Goal: Task Accomplishment & Management: Manage account settings

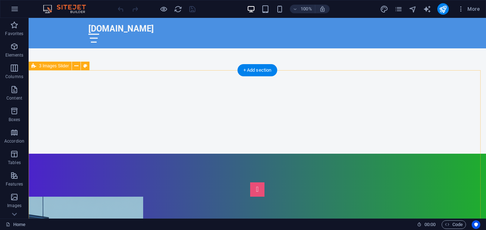
scroll to position [215, 0]
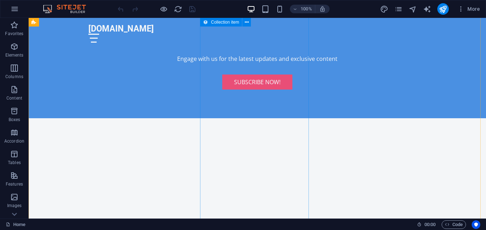
scroll to position [1301, 0]
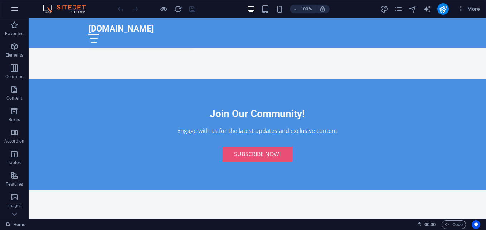
click at [11, 9] on icon "button" at bounding box center [14, 9] width 9 height 9
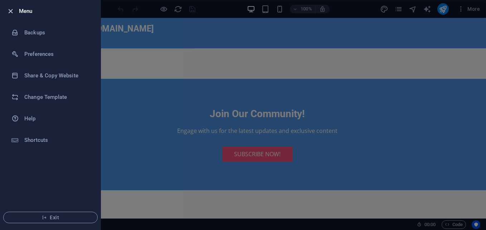
click at [12, 9] on icon "button" at bounding box center [10, 11] width 8 height 8
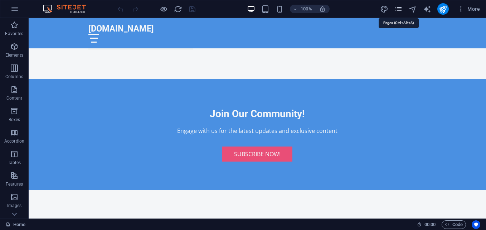
click at [398, 6] on icon "pages" at bounding box center [399, 9] width 8 height 8
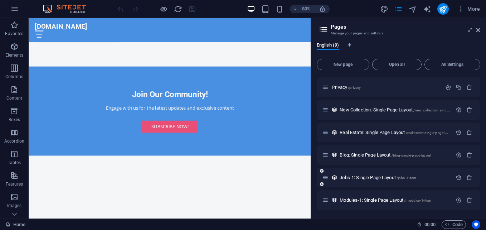
scroll to position [30, 0]
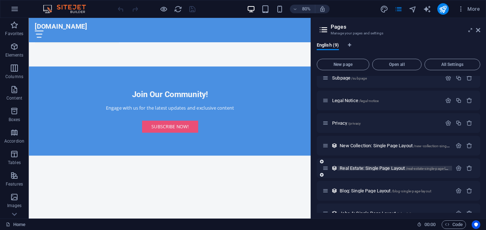
click at [414, 170] on span "/real-estate-single-page-layout" at bounding box center [430, 169] width 49 height 4
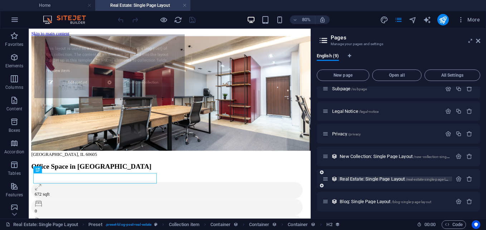
scroll to position [0, 0]
select select "68dc7ddf08e58a919103f928"
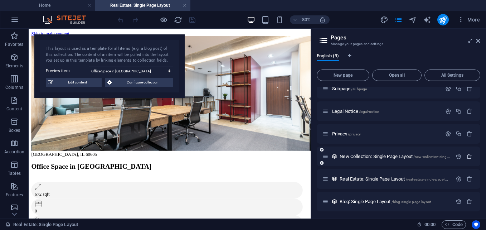
click at [467, 155] on icon "button" at bounding box center [470, 156] width 6 height 6
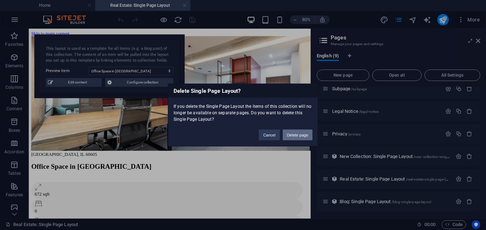
click at [289, 132] on button "Delete page" at bounding box center [298, 135] width 30 height 11
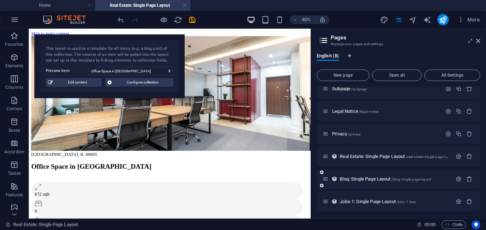
click at [376, 187] on div "Blog: Single Page Layout /blog-single-page-layout" at bounding box center [399, 179] width 164 height 20
click at [409, 179] on span "/blog-single-page-layout" at bounding box center [412, 179] width 40 height 4
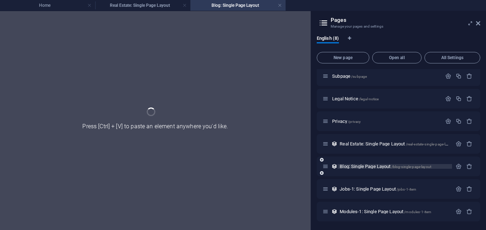
scroll to position [25, 0]
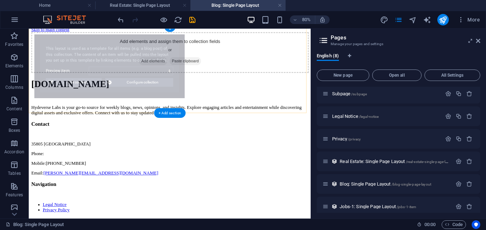
select select "68dc7ddf08e58a919103f911"
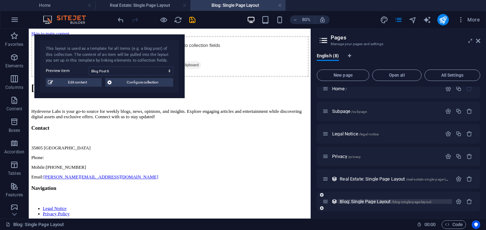
scroll to position [0, 0]
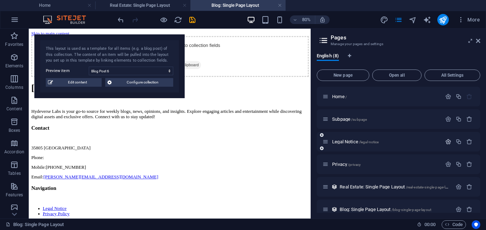
click at [446, 144] on icon "button" at bounding box center [448, 142] width 6 height 6
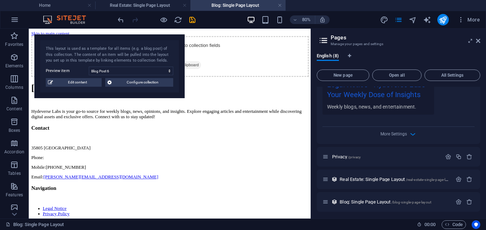
scroll to position [251, 0]
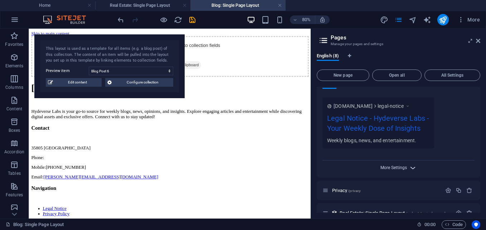
click at [399, 165] on span "More Settings" at bounding box center [394, 167] width 26 height 5
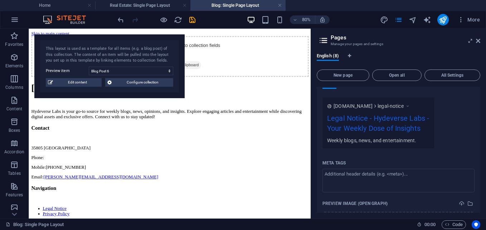
scroll to position [322, 0]
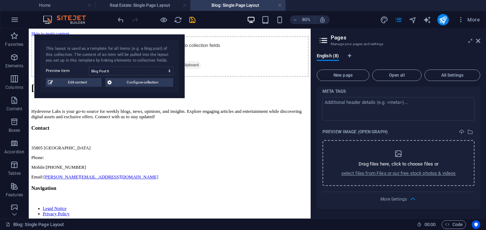
click at [402, 159] on div "Drag files here, click to choose files or select files from Files or our free s…" at bounding box center [399, 162] width 115 height 27
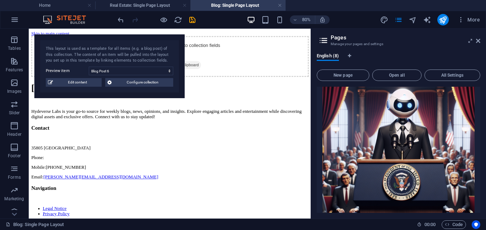
scroll to position [132, 0]
click at [10, 145] on span "Footer" at bounding box center [14, 143] width 29 height 17
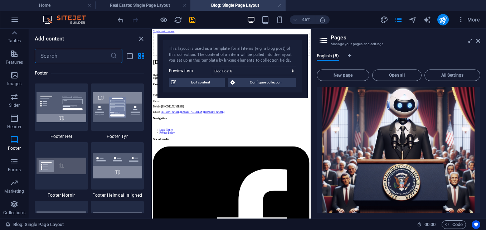
click at [327, 46] on header "Pages Manage your pages and settings" at bounding box center [399, 38] width 162 height 19
click at [140, 57] on icon "grid-view" at bounding box center [141, 56] width 8 height 8
click at [14, 20] on icon "button" at bounding box center [14, 19] width 9 height 9
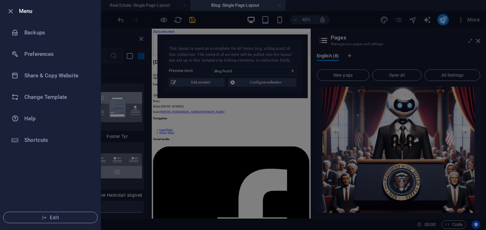
click at [332, 90] on div at bounding box center [243, 115] width 486 height 230
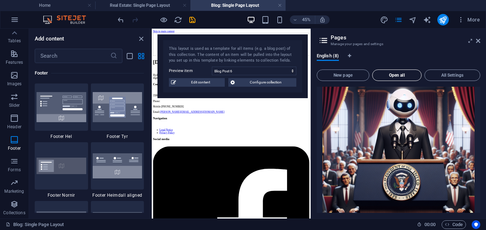
click at [408, 75] on span "Open all" at bounding box center [397, 75] width 43 height 4
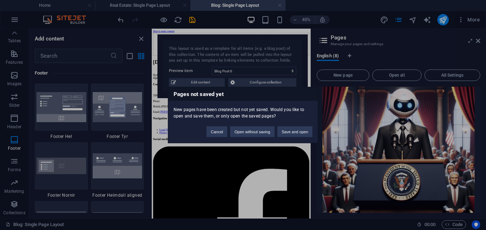
click at [280, 126] on div "Cancel Open without saving Save and open" at bounding box center [259, 128] width 117 height 18
click at [292, 137] on button "Save and open" at bounding box center [295, 131] width 35 height 11
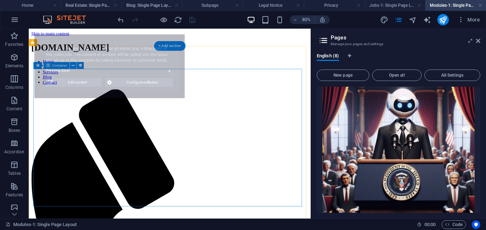
scroll to position [0, 0]
select select "68dc7ddf08e58a919103f91e"
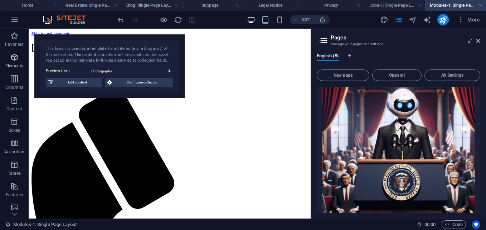
click at [19, 58] on span "Elements" at bounding box center [14, 61] width 29 height 17
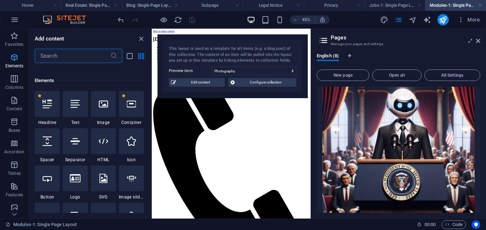
scroll to position [76, 0]
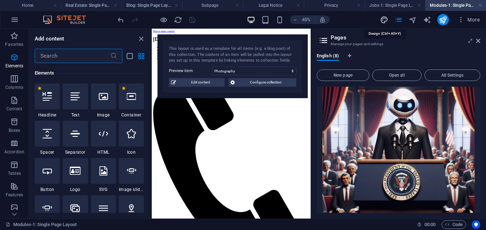
click at [383, 19] on icon "design" at bounding box center [384, 20] width 8 height 8
select select "px"
select select "200"
select select "px"
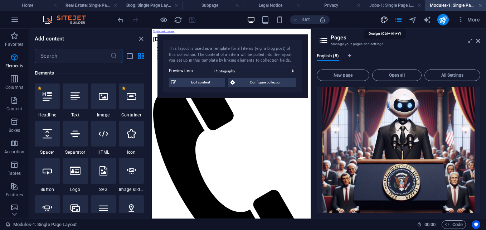
select select "600"
select select "px"
select select "rem"
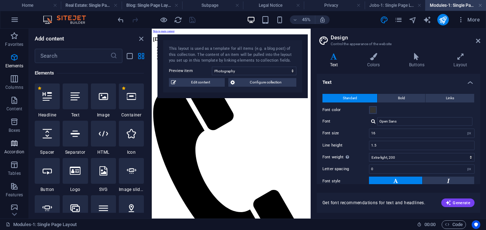
scroll to position [53, 0]
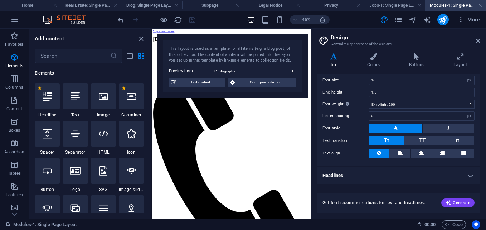
click at [466, 175] on h4 "Headlines" at bounding box center [399, 175] width 164 height 17
click at [466, 175] on h4 "Headlines" at bounding box center [399, 173] width 164 height 13
click at [467, 176] on h4 "Headlines" at bounding box center [399, 175] width 164 height 17
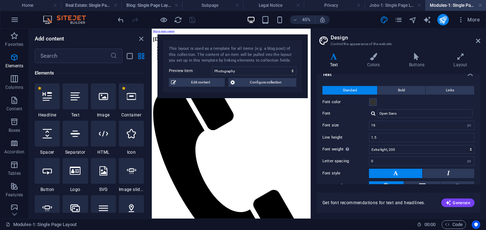
scroll to position [0, 0]
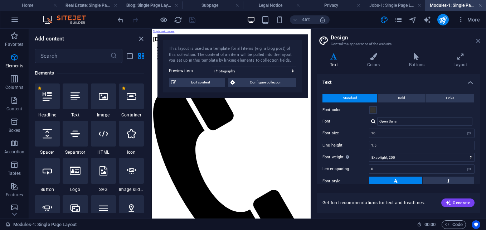
click at [476, 40] on icon at bounding box center [478, 41] width 4 height 6
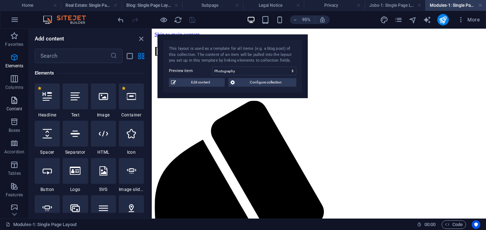
click at [23, 94] on button "Content" at bounding box center [14, 103] width 29 height 21
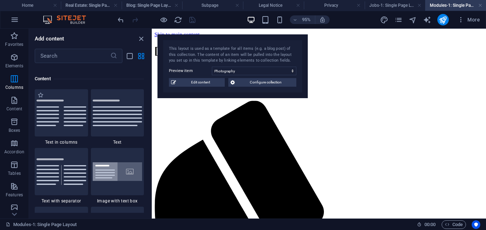
scroll to position [1253, 0]
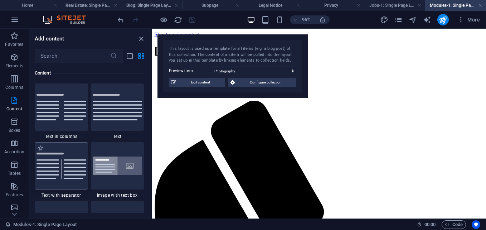
click at [49, 145] on div at bounding box center [61, 165] width 53 height 47
click at [43, 178] on img at bounding box center [62, 166] width 50 height 26
